Goal: Task Accomplishment & Management: Use online tool/utility

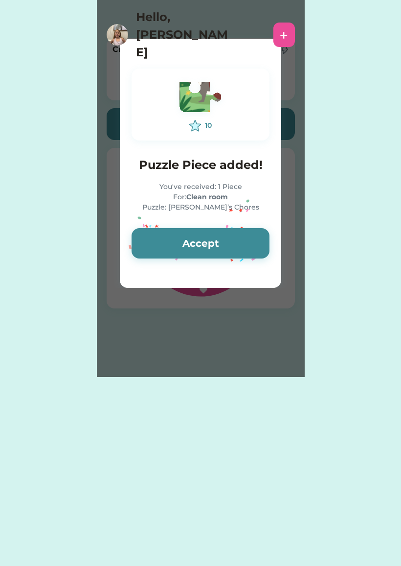
click at [228, 232] on button "Accept" at bounding box center [201, 243] width 138 height 30
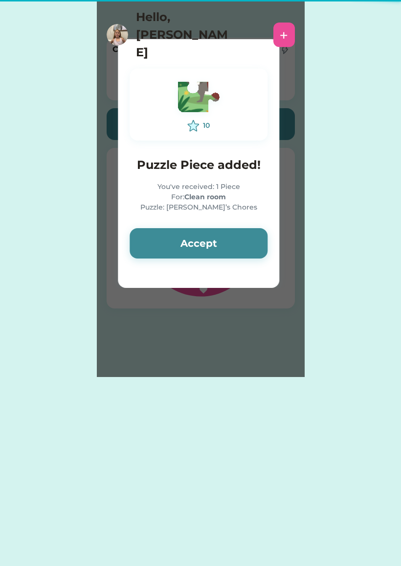
click at [223, 241] on button "Accept" at bounding box center [199, 243] width 138 height 30
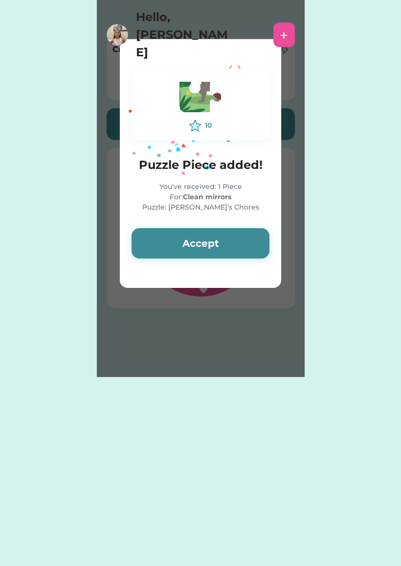
click at [234, 244] on button "Accept" at bounding box center [201, 243] width 138 height 30
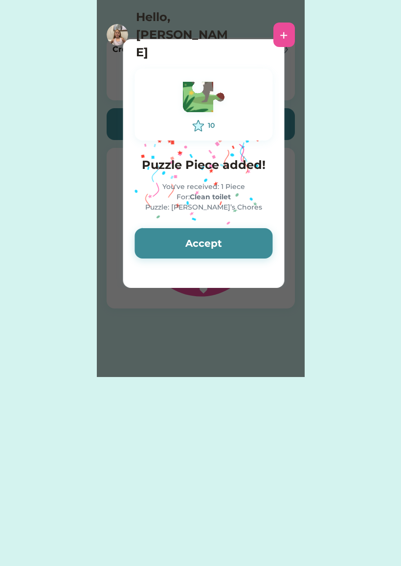
click at [233, 247] on button "Accept" at bounding box center [204, 243] width 138 height 30
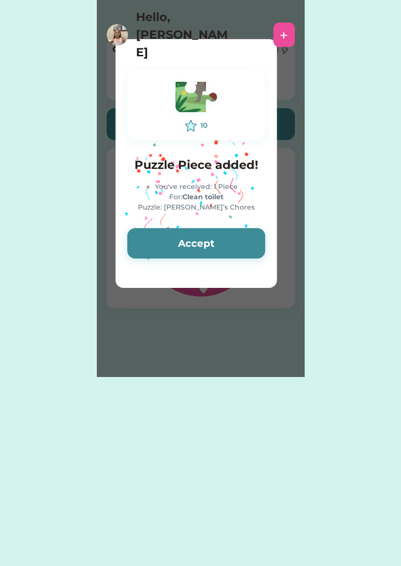
click at [234, 244] on button "Accept" at bounding box center [196, 243] width 138 height 30
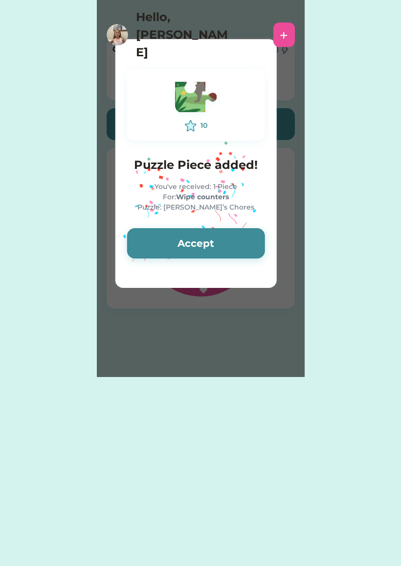
click at [244, 244] on button "Accept" at bounding box center [196, 243] width 138 height 30
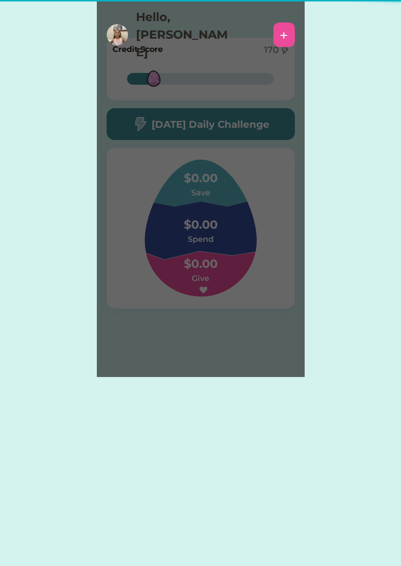
click at [250, 239] on div "Please wait 10 Puzzle Piece added! You've received: 1 Piece For: Wipe counters …" at bounding box center [201, 188] width 208 height 377
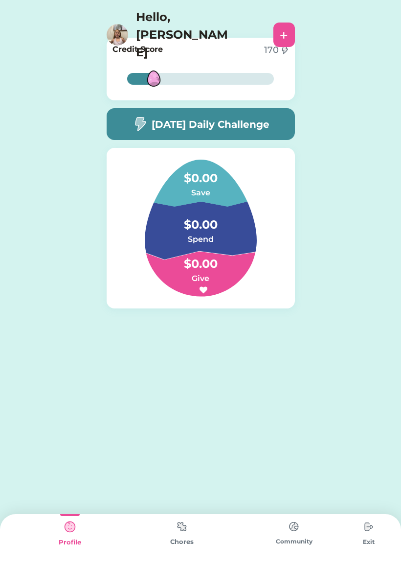
click at [253, 69] on div "20% 20%" at bounding box center [200, 79] width 147 height 32
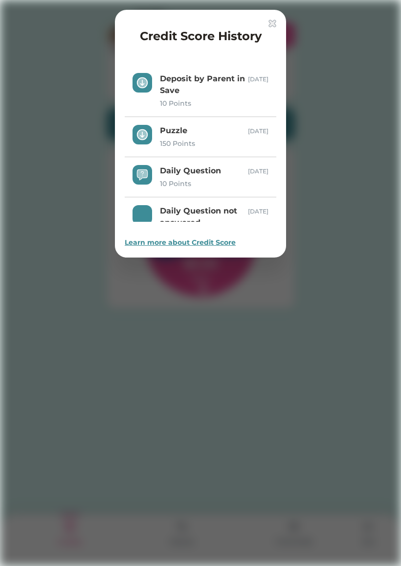
click at [245, 419] on div at bounding box center [200, 283] width 401 height 566
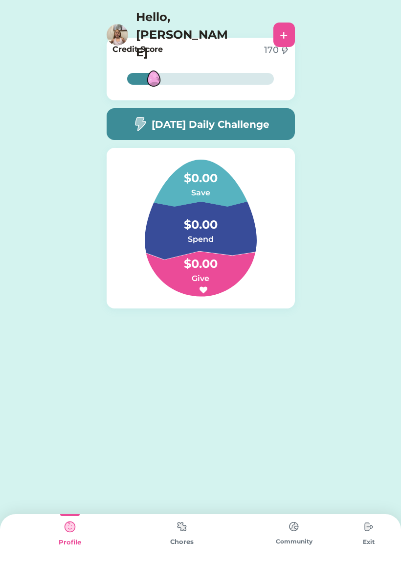
click at [180, 530] on img at bounding box center [182, 526] width 20 height 19
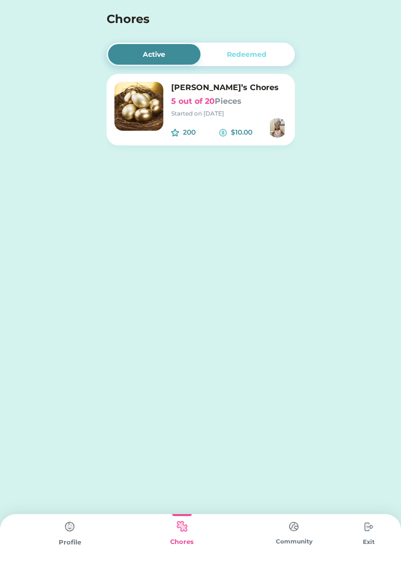
click at [261, 37] on div "Active Redeemed [PERSON_NAME]’s Chores 5 out of 20 Pieces Started on [DATE] 200…" at bounding box center [201, 106] width 208 height 212
click at [230, 93] on h6 "[PERSON_NAME]’s Chores" at bounding box center [229, 88] width 116 height 12
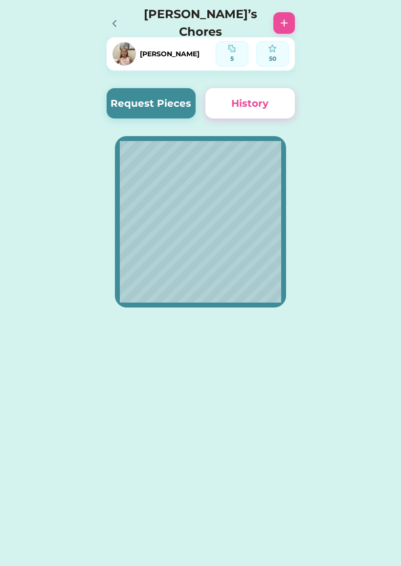
click at [242, 106] on button "History" at bounding box center [251, 103] width 90 height 30
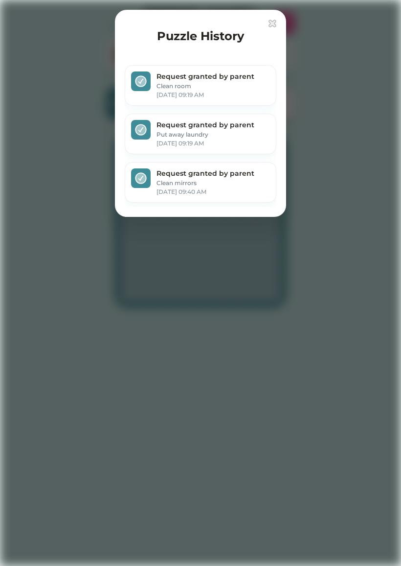
click at [275, 22] on img at bounding box center [273, 24] width 8 height 8
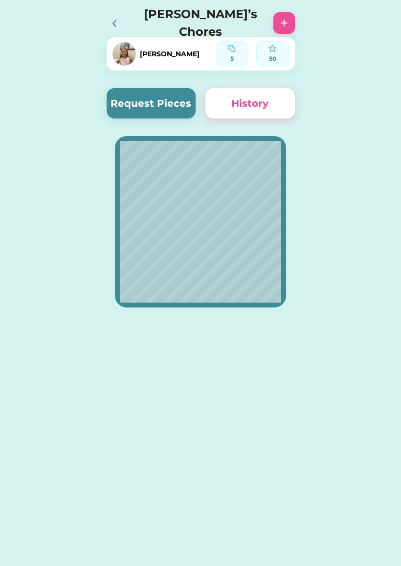
click at [149, 114] on button "Request Pieces" at bounding box center [152, 103] width 90 height 30
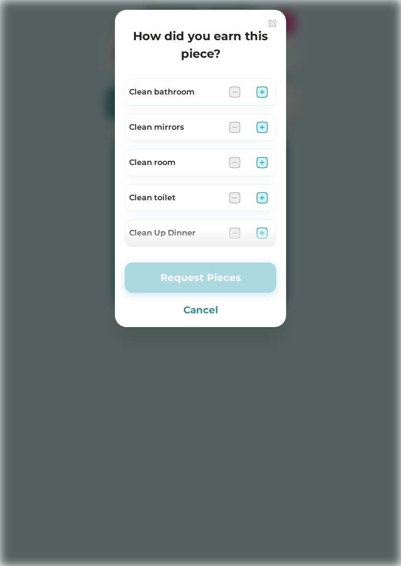
click at [264, 131] on img at bounding box center [263, 127] width 12 height 12
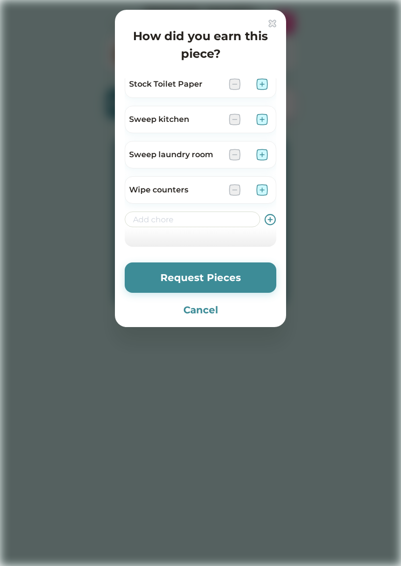
scroll to position [360, 0]
click at [262, 185] on img at bounding box center [263, 190] width 12 height 12
click at [239, 276] on button "Request Pieces" at bounding box center [201, 277] width 152 height 30
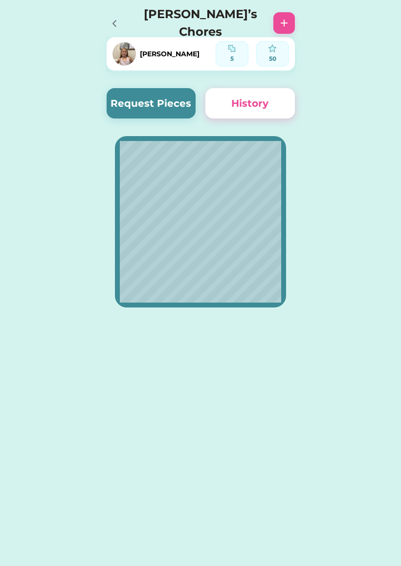
click at [159, 104] on button "Request Pieces" at bounding box center [152, 103] width 90 height 30
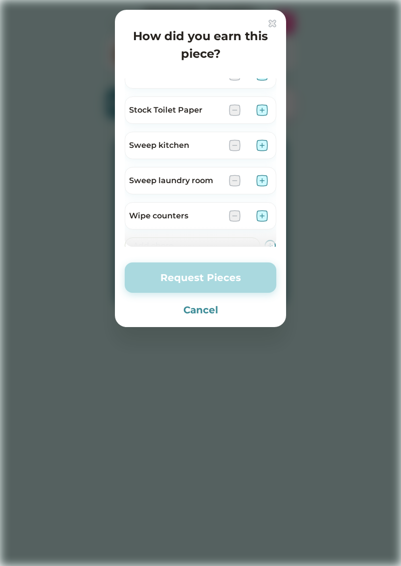
scroll to position [333, 0]
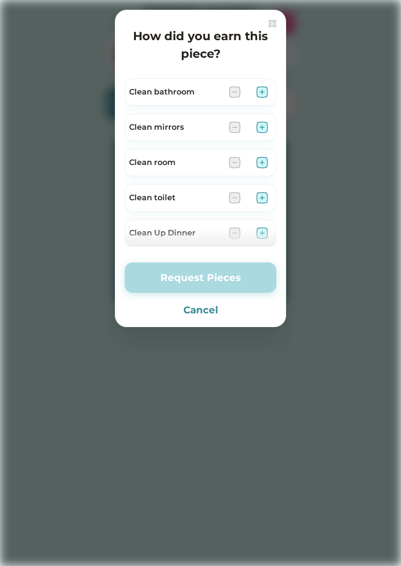
scroll to position [333, 0]
